Goal: Navigation & Orientation: Find specific page/section

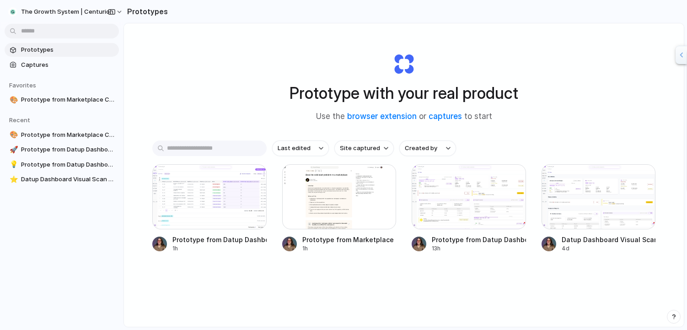
click at [91, 53] on span "Prototypes" at bounding box center [68, 49] width 94 height 9
click at [389, 119] on link "browser extension" at bounding box center [381, 116] width 69 height 9
click at [295, 210] on div at bounding box center [339, 196] width 114 height 65
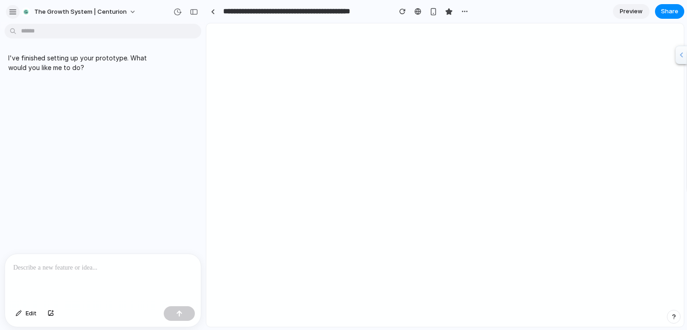
click at [13, 10] on div "button" at bounding box center [13, 12] width 8 height 8
click at [5, 11] on div "The Growth System | Centurion" at bounding box center [103, 11] width 206 height 22
